Goal: Task Accomplishment & Management: Use online tool/utility

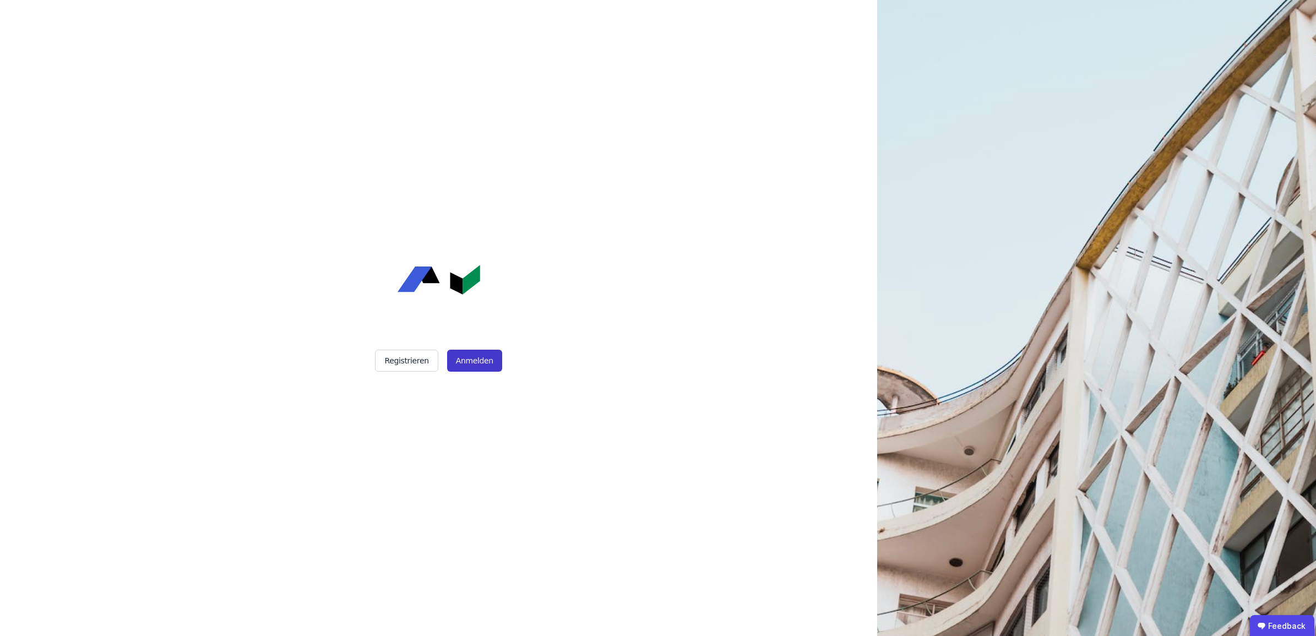
click at [466, 364] on button "Anmelden" at bounding box center [474, 361] width 55 height 22
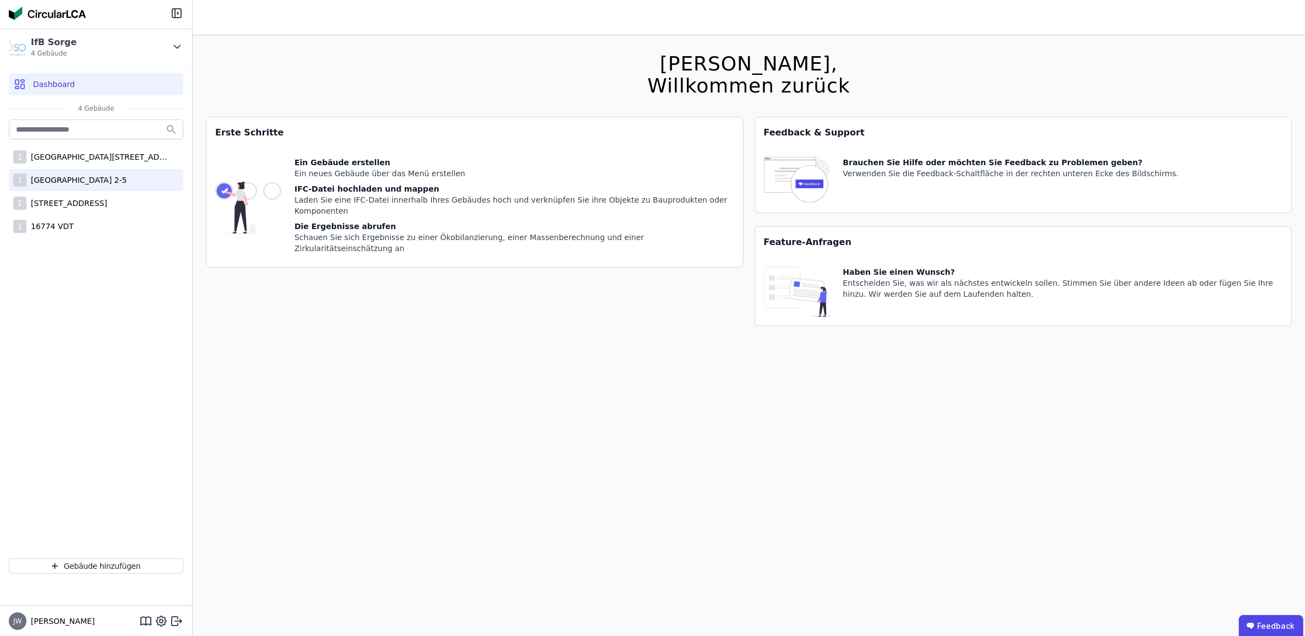
click at [92, 176] on div "[GEOGRAPHIC_DATA] 2-5" at bounding box center [76, 180] width 100 height 11
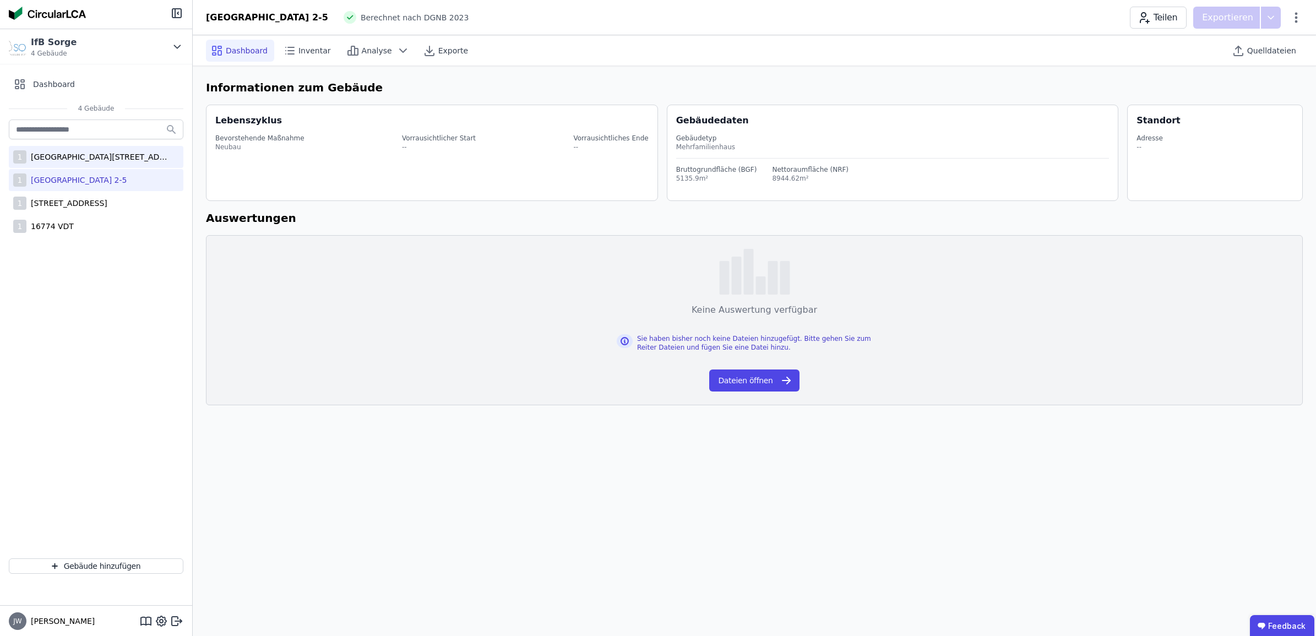
click at [70, 155] on div "[GEOGRAPHIC_DATA][STREET_ADDRESS]" at bounding box center [97, 156] width 143 height 11
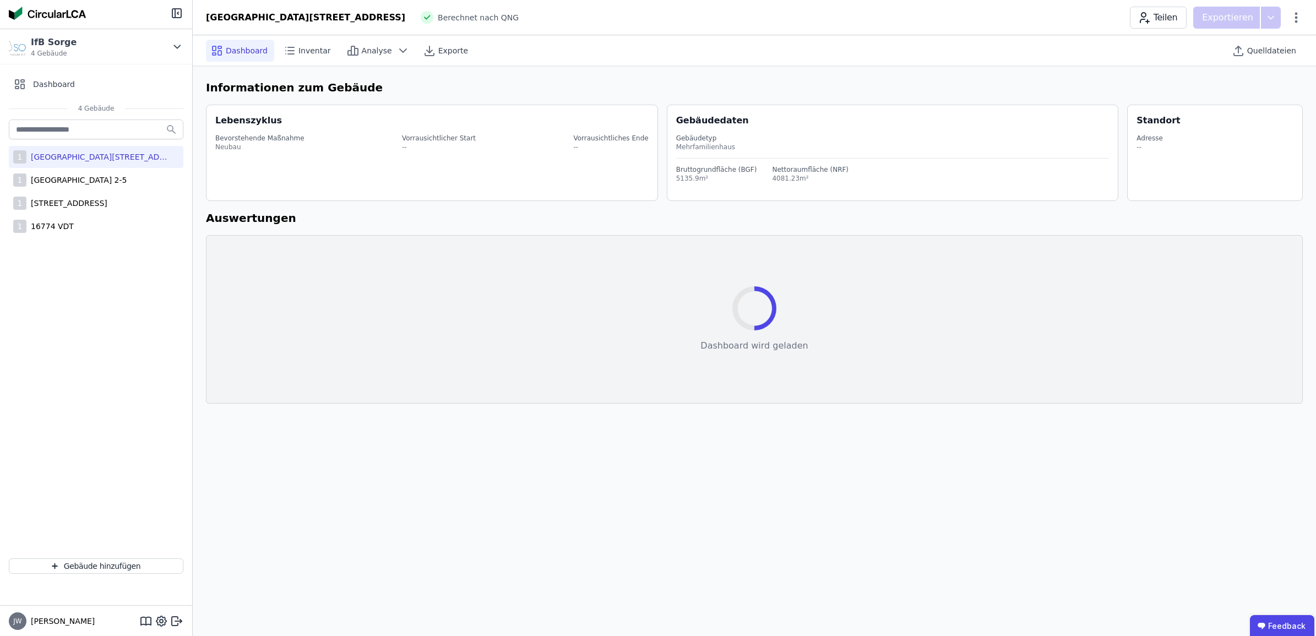
select select "*"
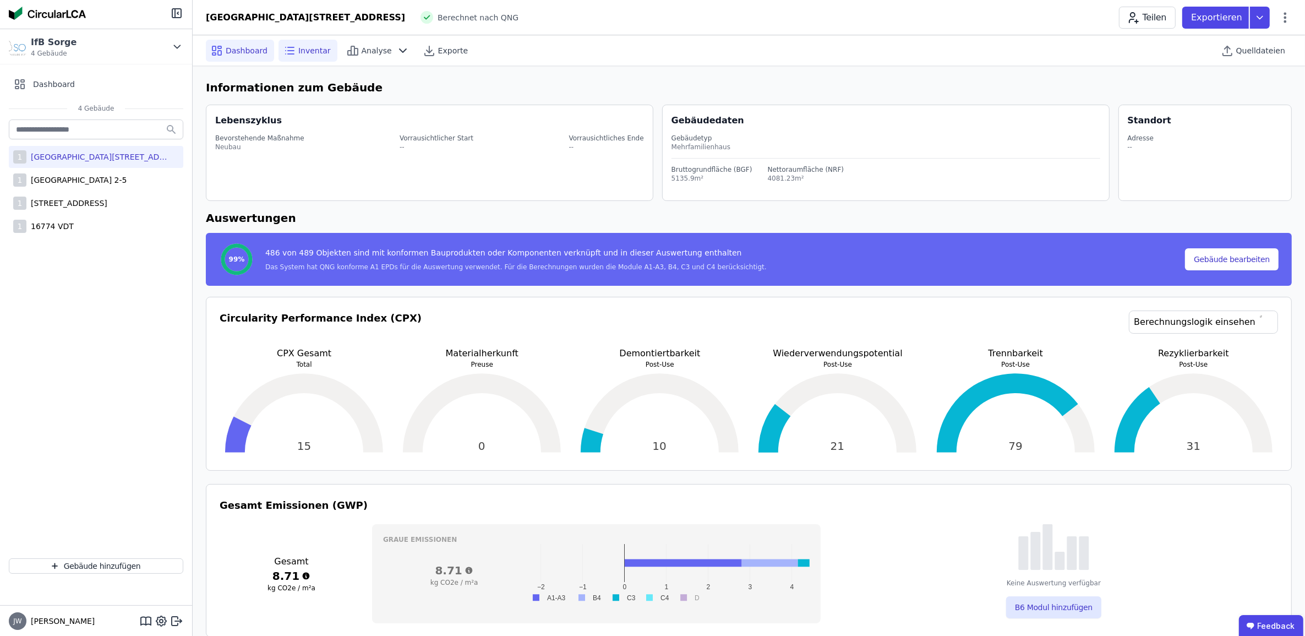
click at [302, 53] on span "Inventar" at bounding box center [314, 50] width 32 height 11
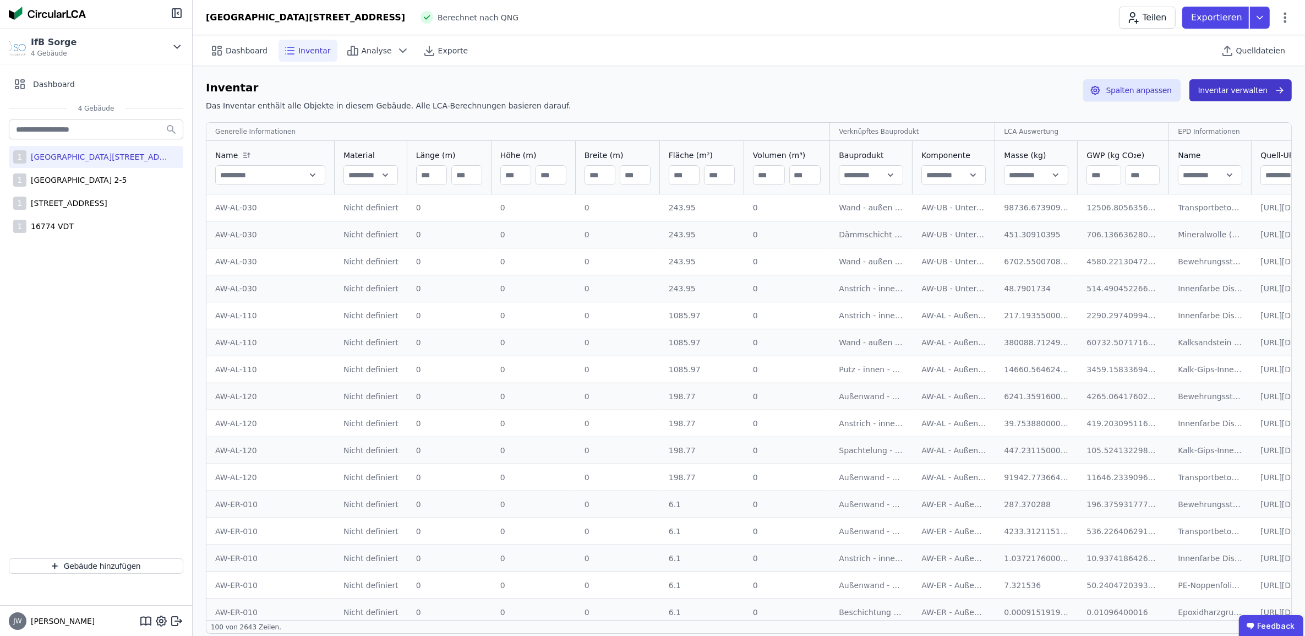
click at [1228, 92] on button "Inventar verwalten" at bounding box center [1241, 90] width 102 height 22
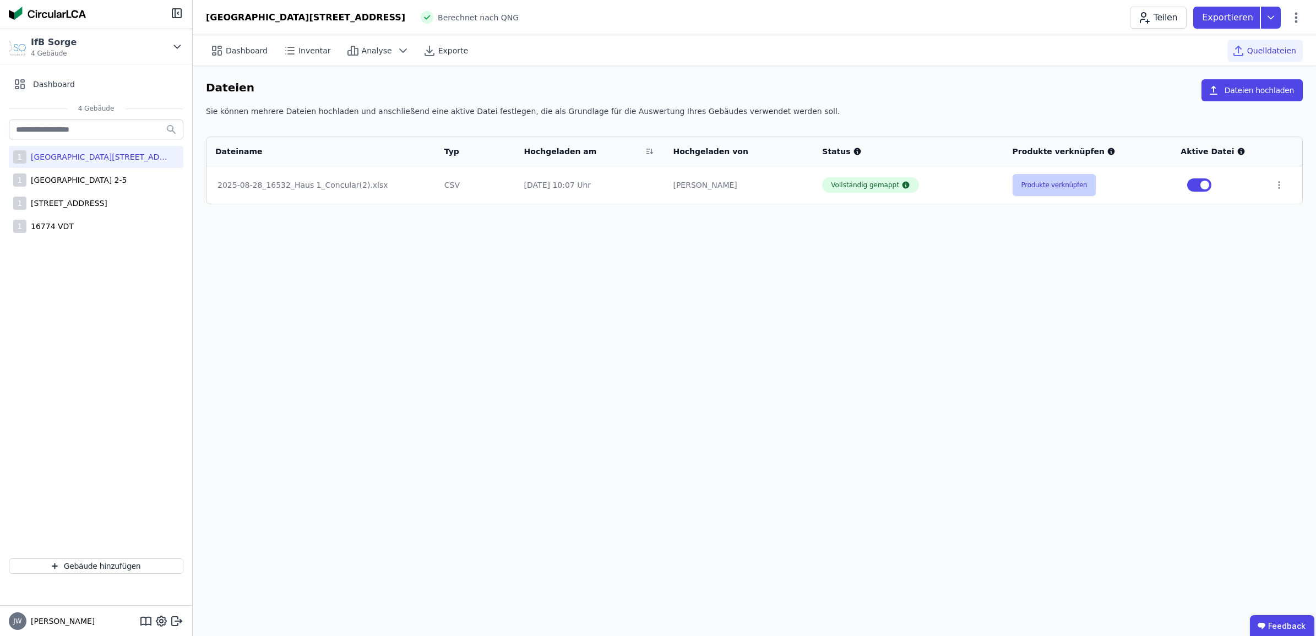
click at [1060, 186] on button "Produkte verknüpfen" at bounding box center [1054, 185] width 84 height 22
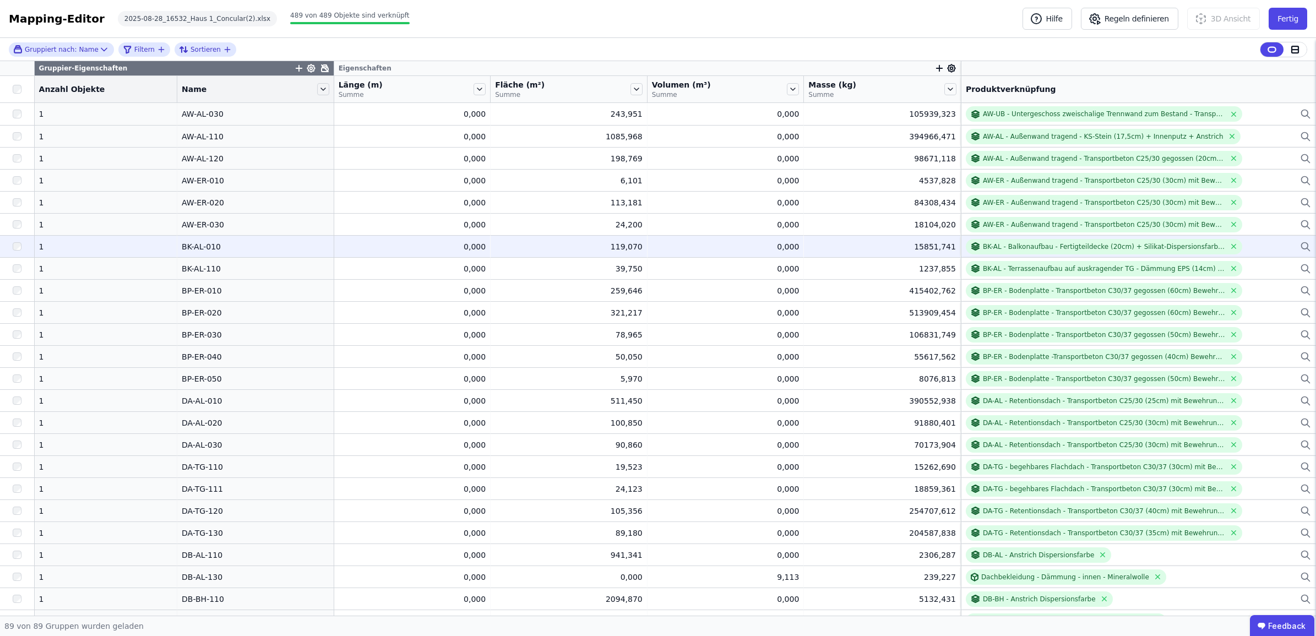
click at [1258, 247] on div "BK-AL - Balkonaufbau - Fertigteildecke (20cm) + Silikat-Dispersionsfarbe + Trit…" at bounding box center [1138, 246] width 345 height 15
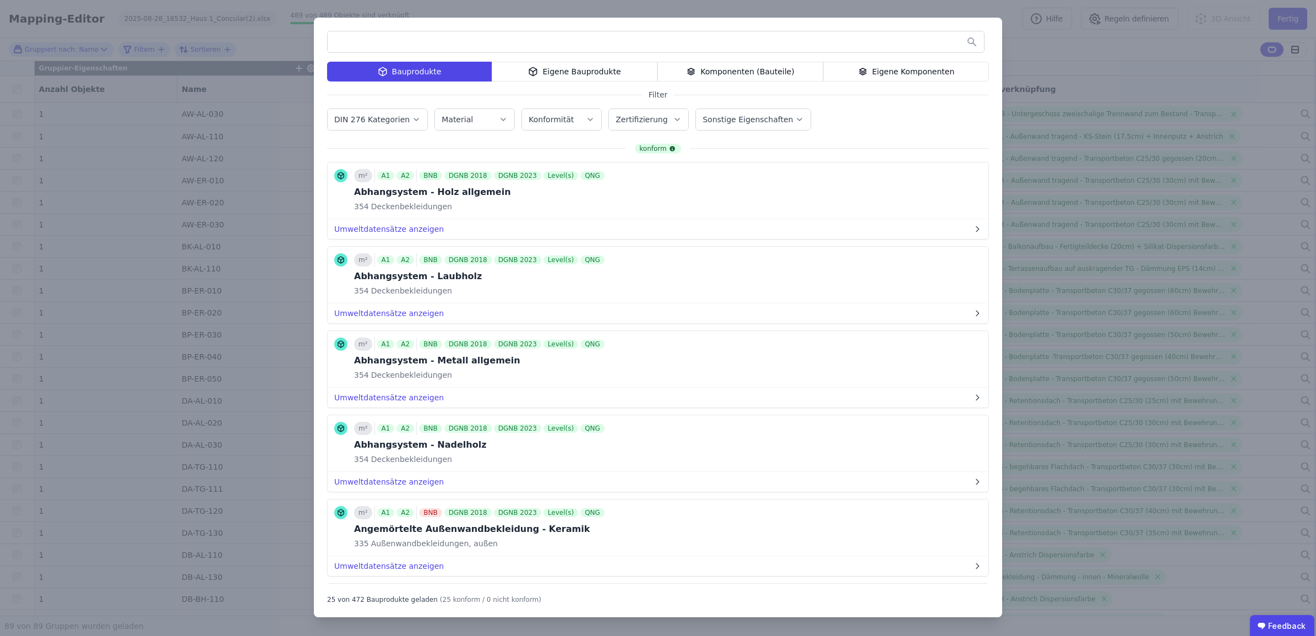
click at [868, 70] on icon at bounding box center [863, 71] width 10 height 13
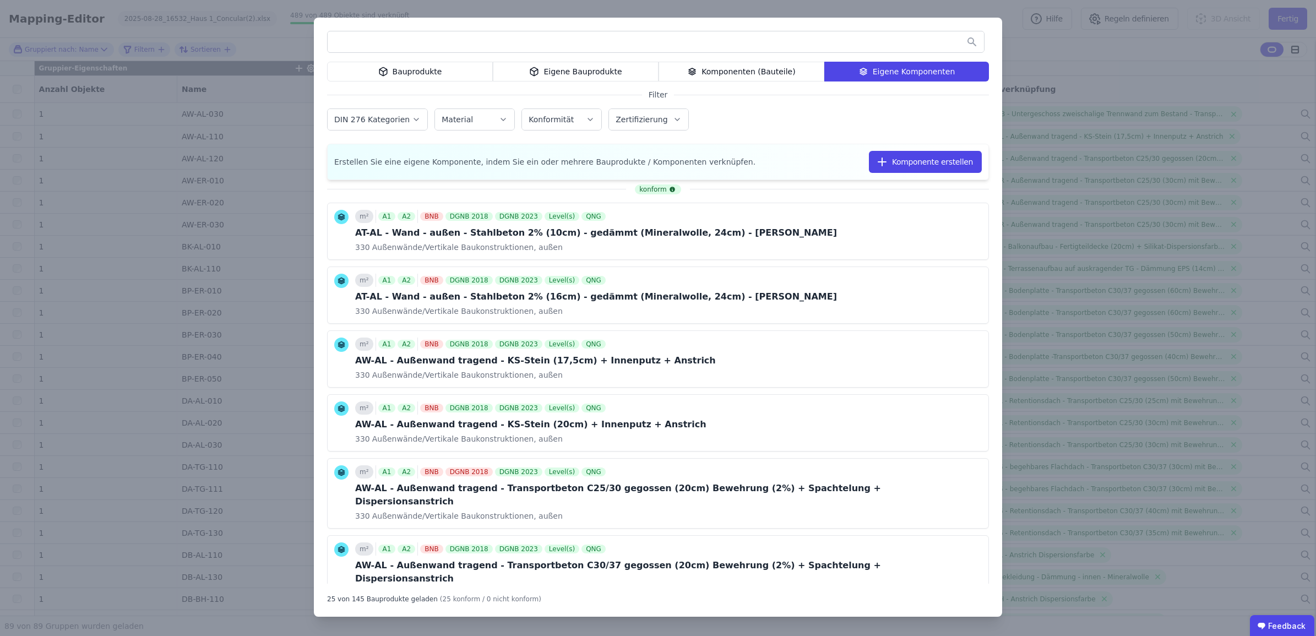
click at [803, 47] on input "text" at bounding box center [656, 42] width 656 height 20
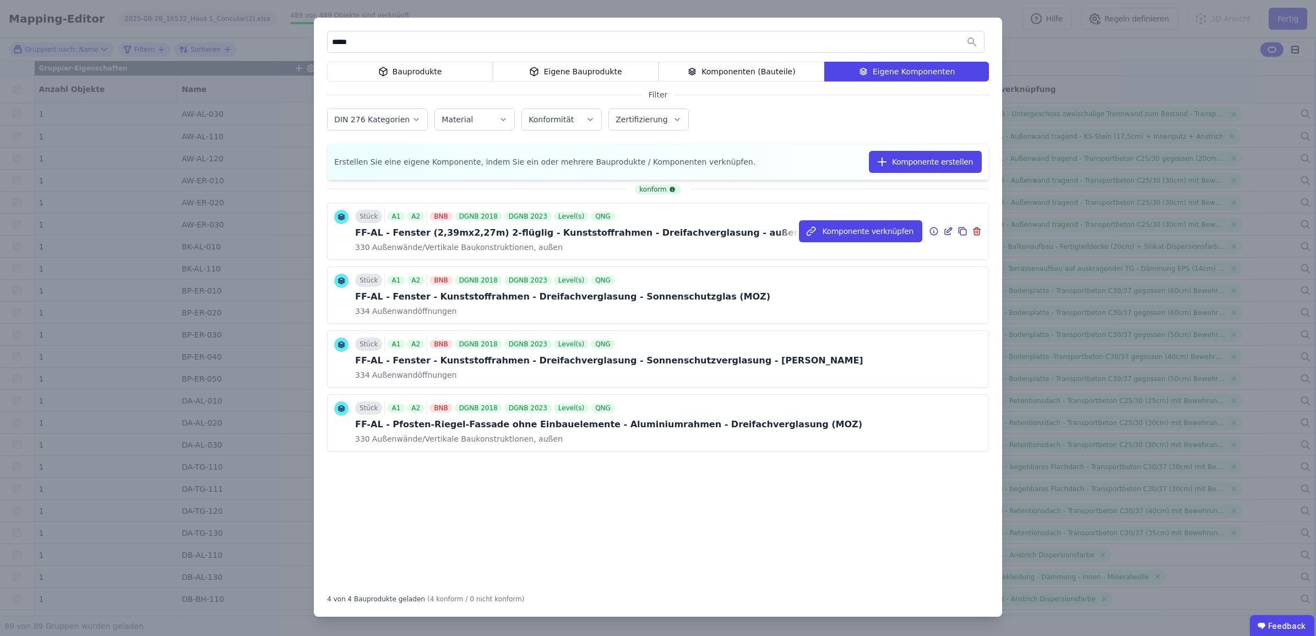
type input "*****"
click at [936, 231] on icon at bounding box center [934, 231] width 10 height 13
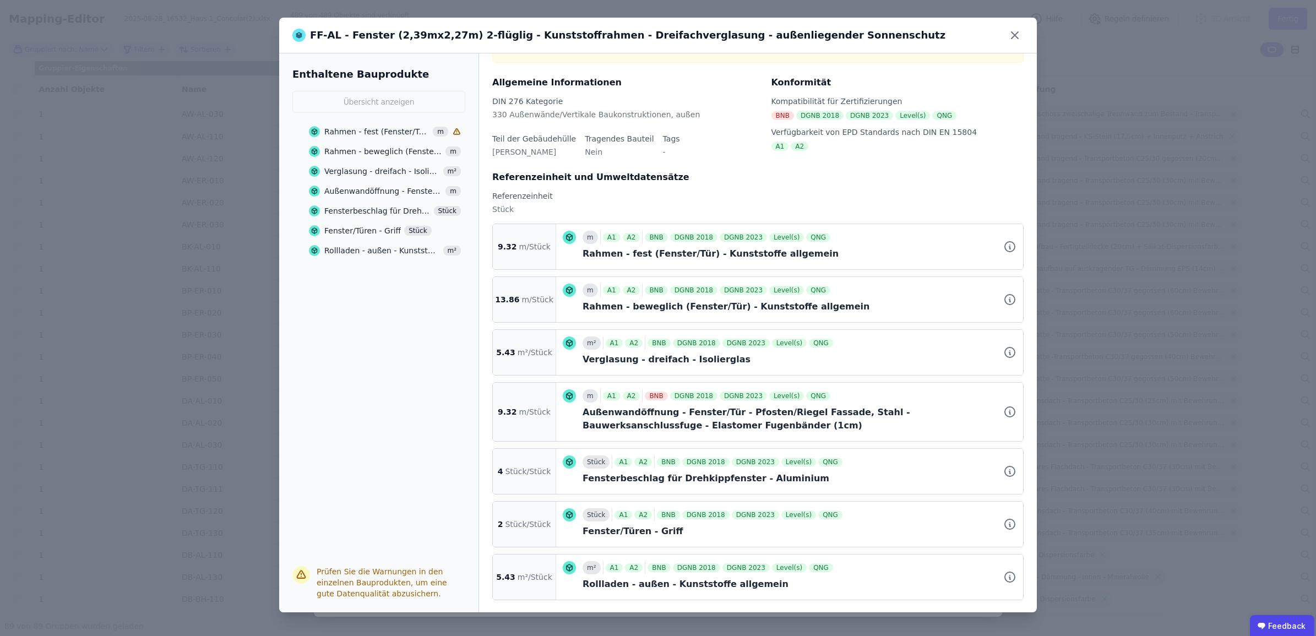
scroll to position [78, 0]
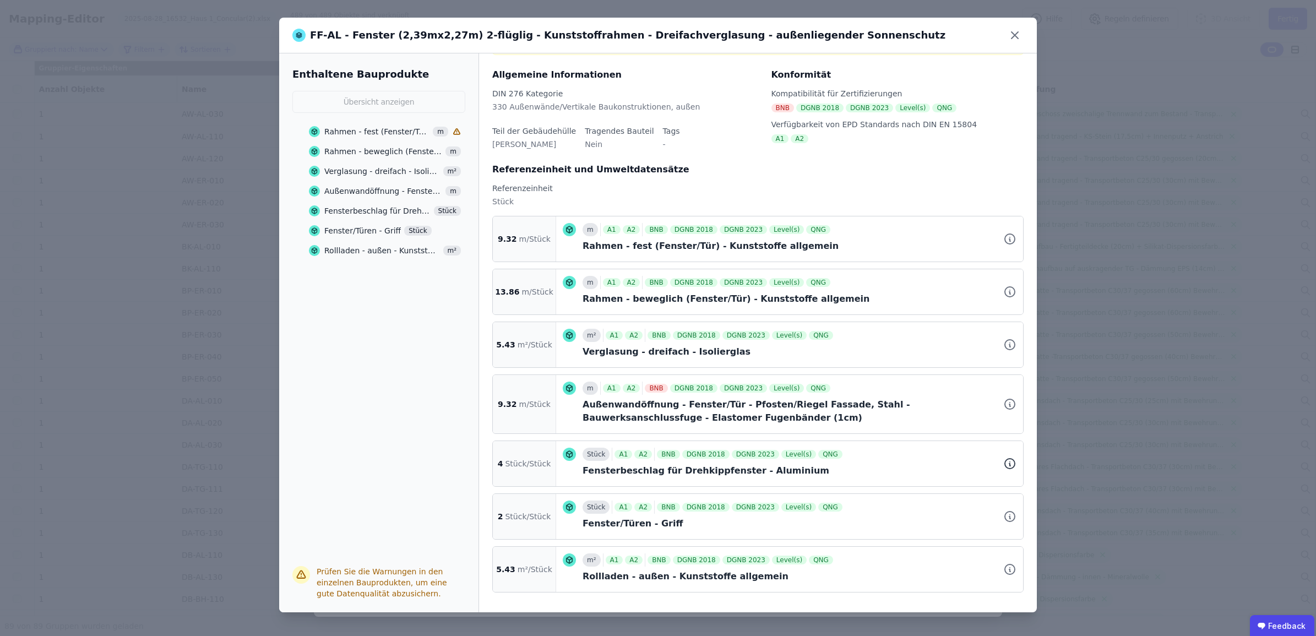
click at [1003, 464] on icon at bounding box center [1009, 463] width 13 height 13
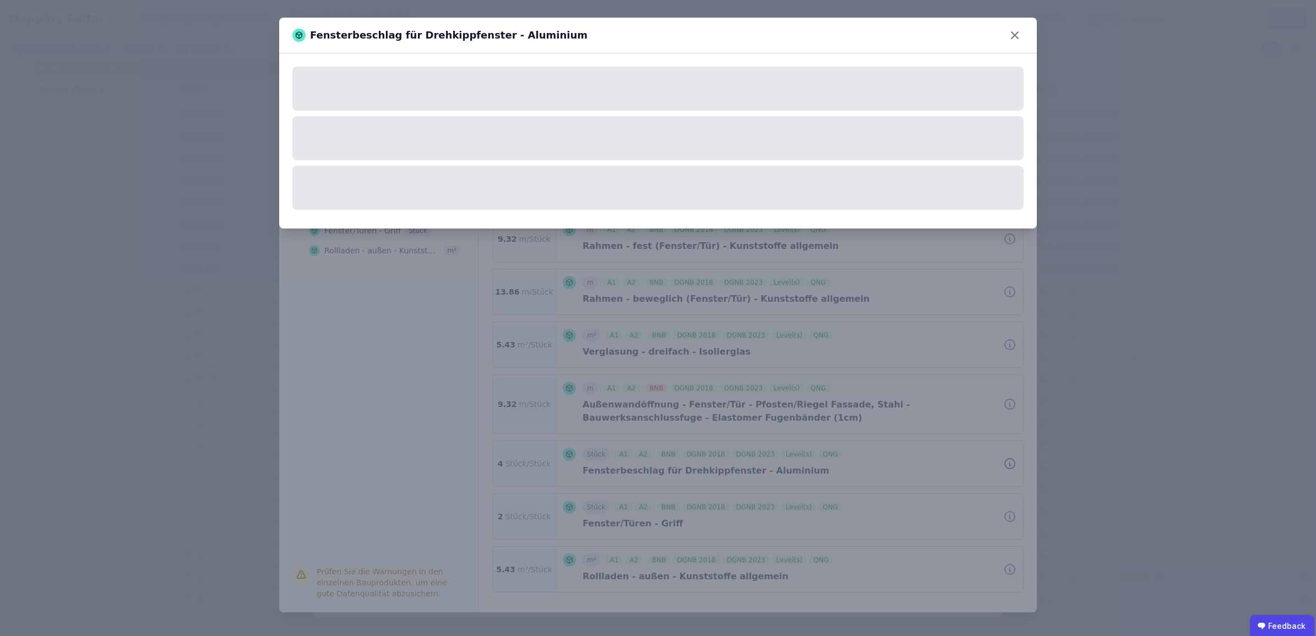
scroll to position [0, 0]
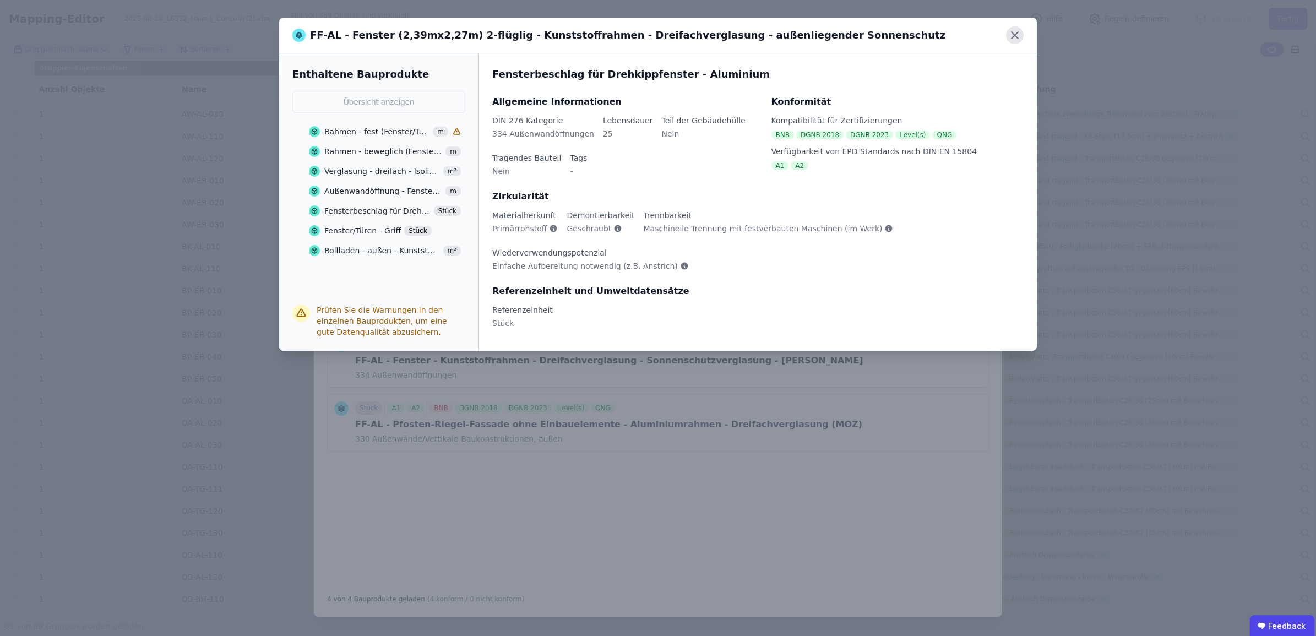
click at [1017, 31] on icon at bounding box center [1015, 35] width 18 height 18
